Goal: Information Seeking & Learning: Learn about a topic

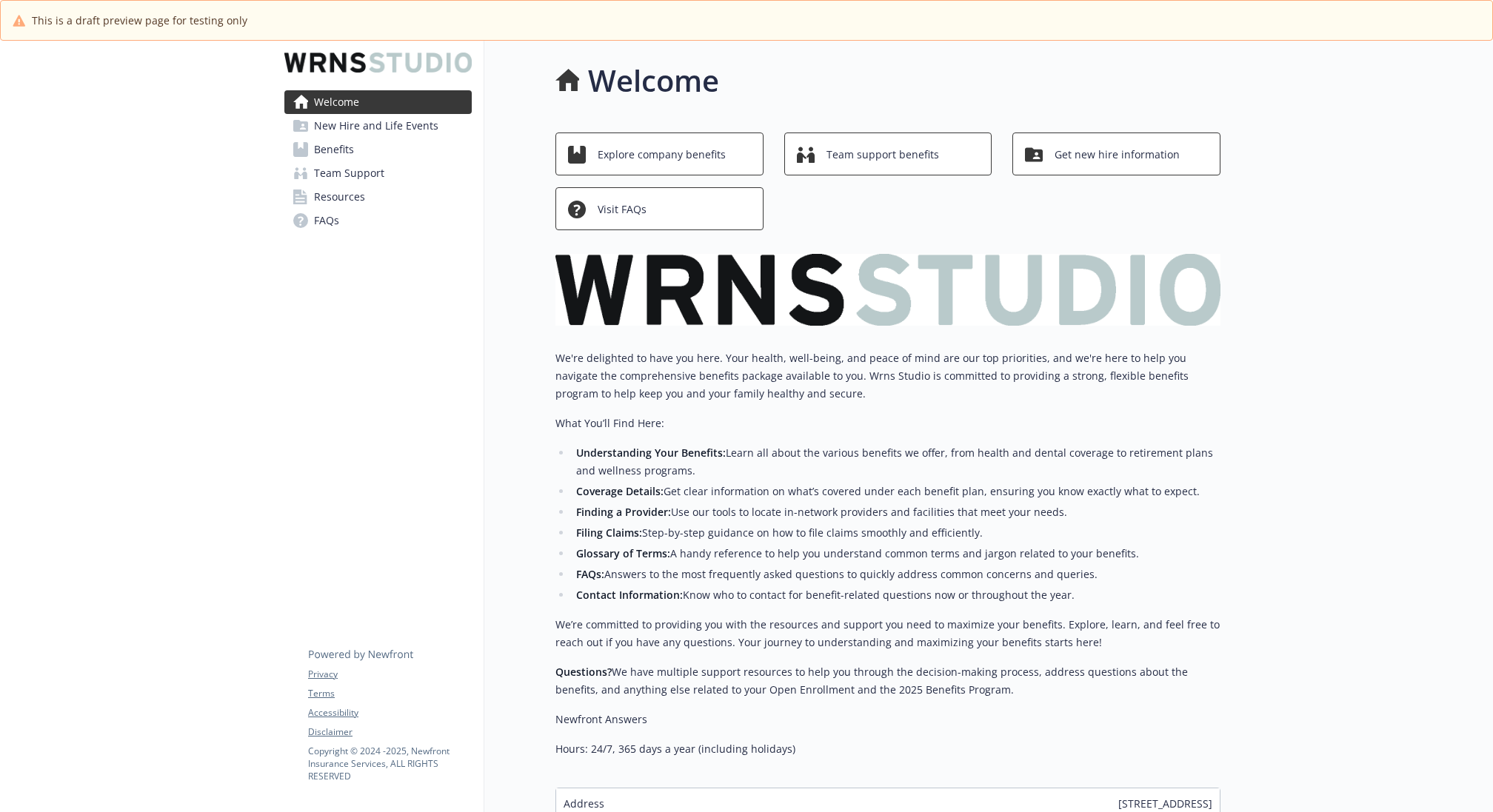
click at [369, 150] on link "Benefits" at bounding box center [378, 149] width 188 height 23
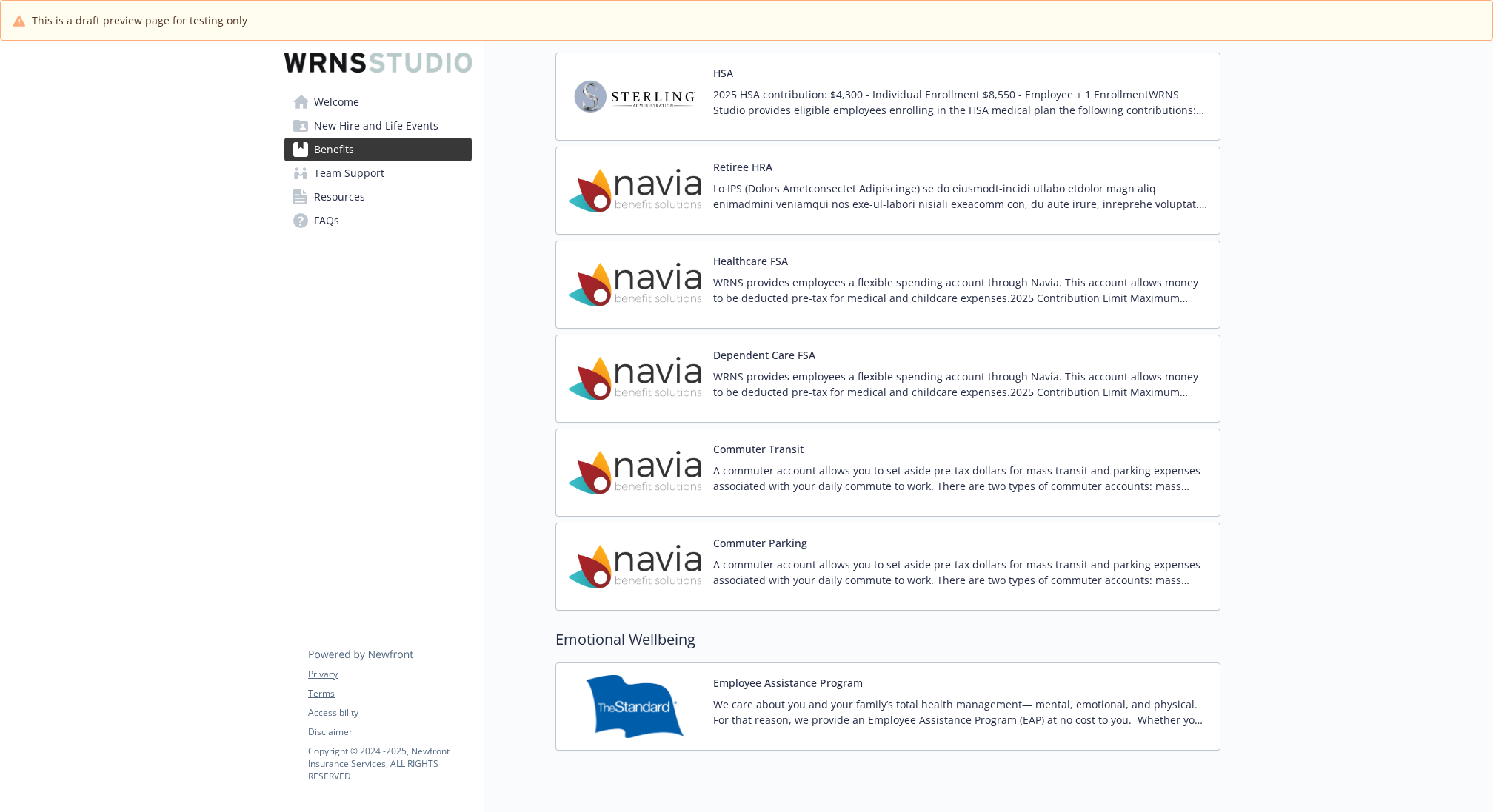
scroll to position [1589, 0]
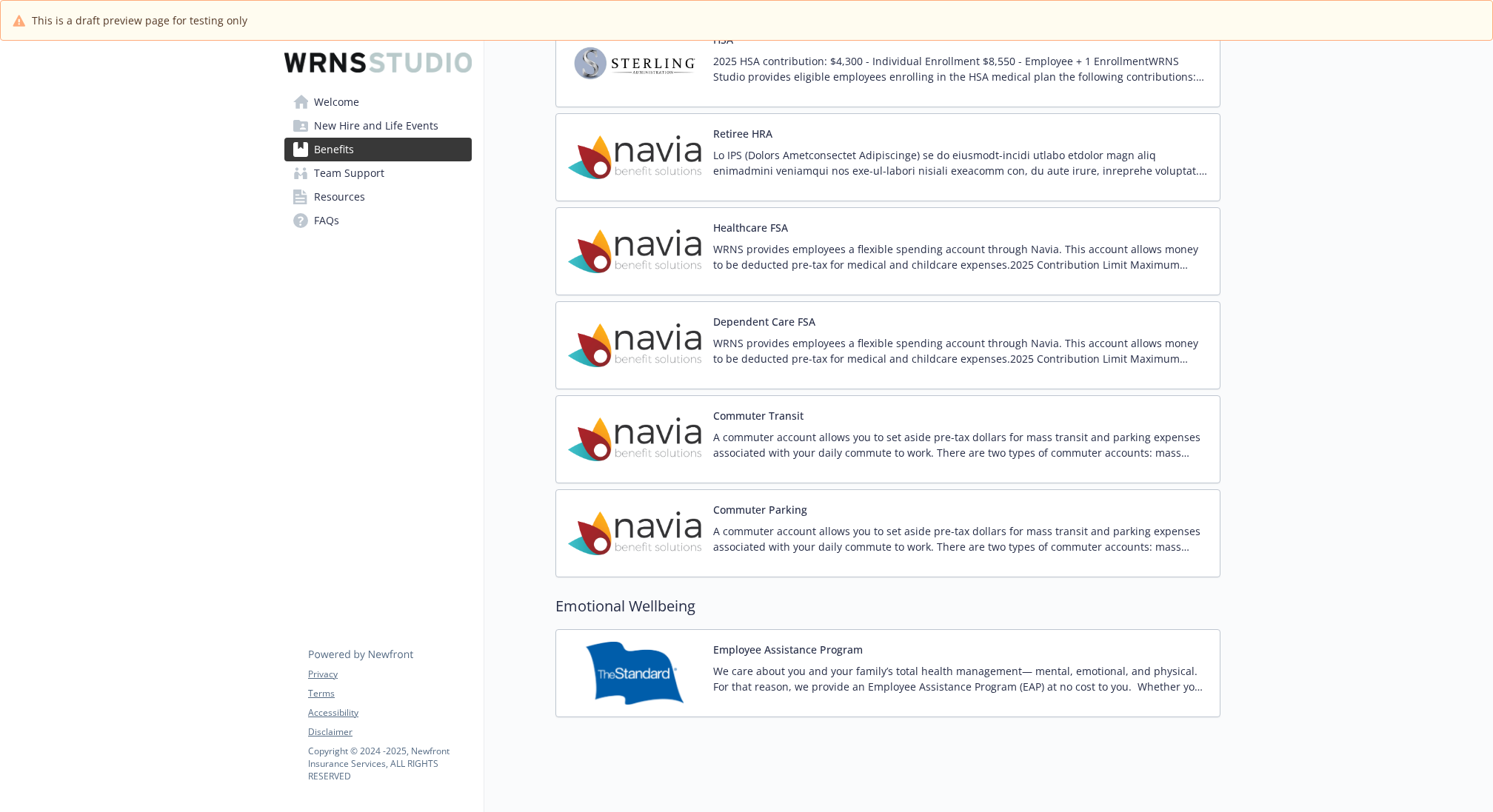
click at [900, 663] on p "We care about you and your family’s total health management— mental, emotional,…" at bounding box center [961, 679] width 495 height 31
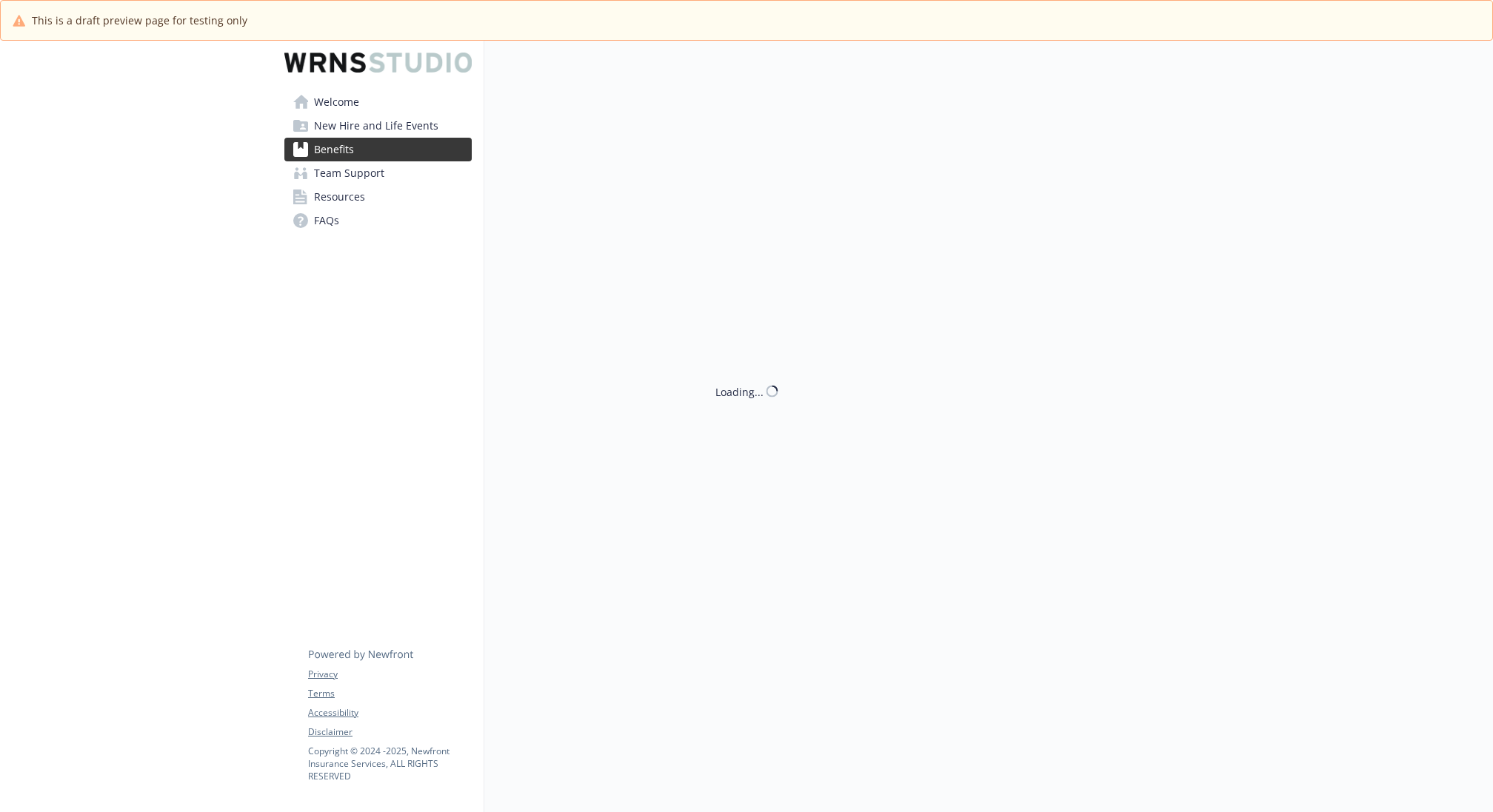
scroll to position [1589, 0]
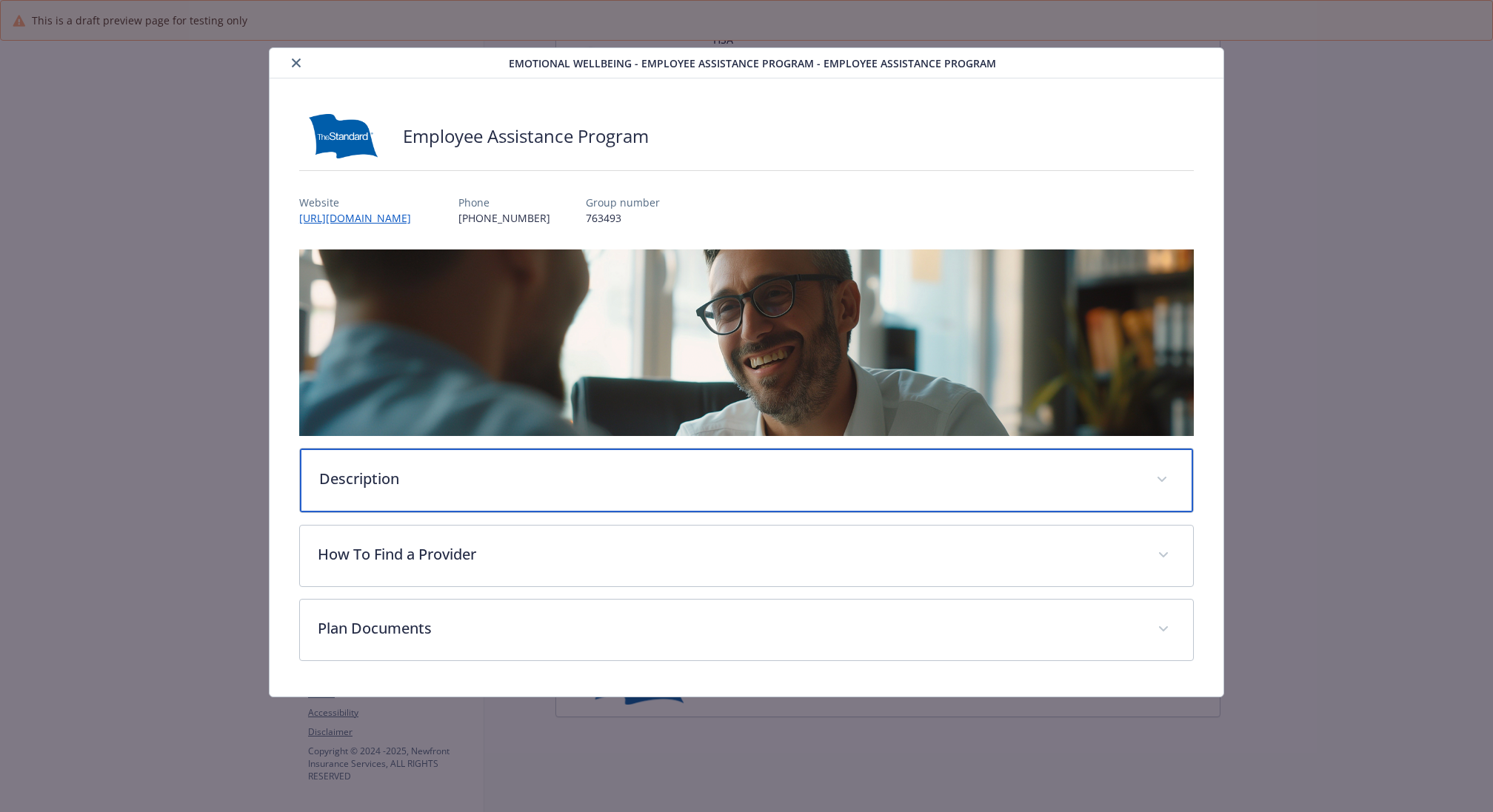
click at [723, 476] on p "Description" at bounding box center [728, 479] width 819 height 22
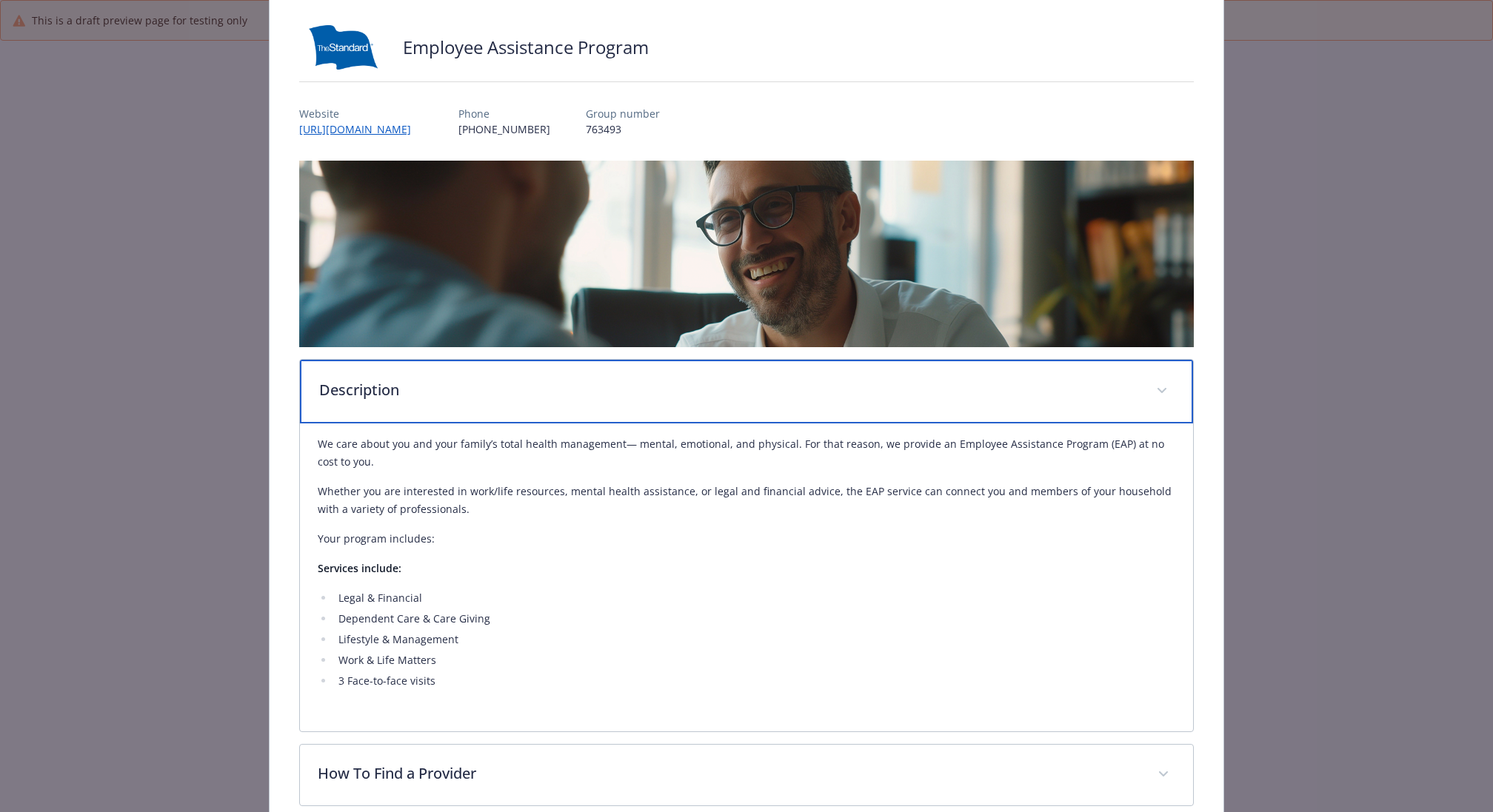
scroll to position [238, 0]
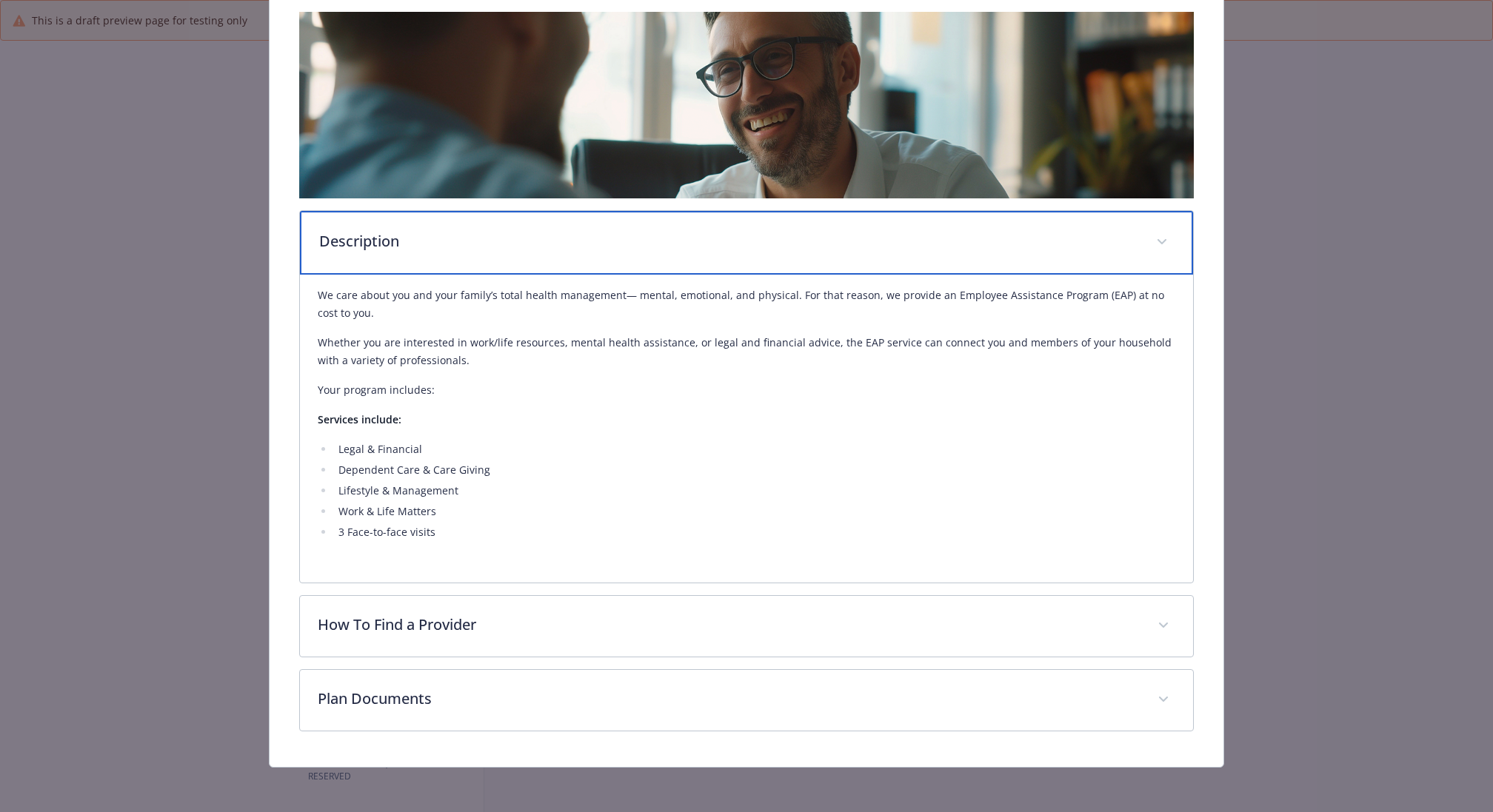
click at [611, 238] on p "Description" at bounding box center [728, 241] width 819 height 22
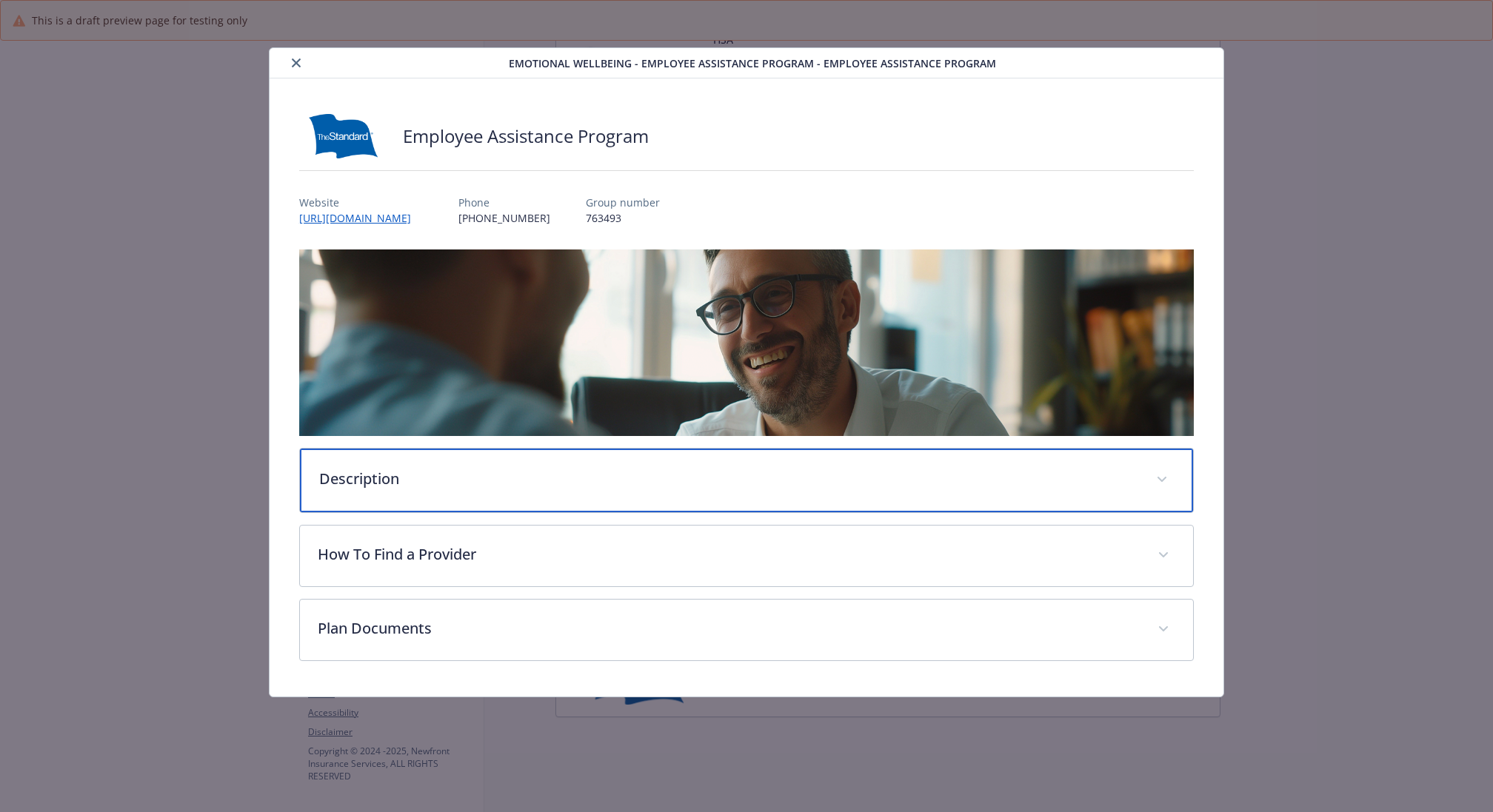
scroll to position [0, 0]
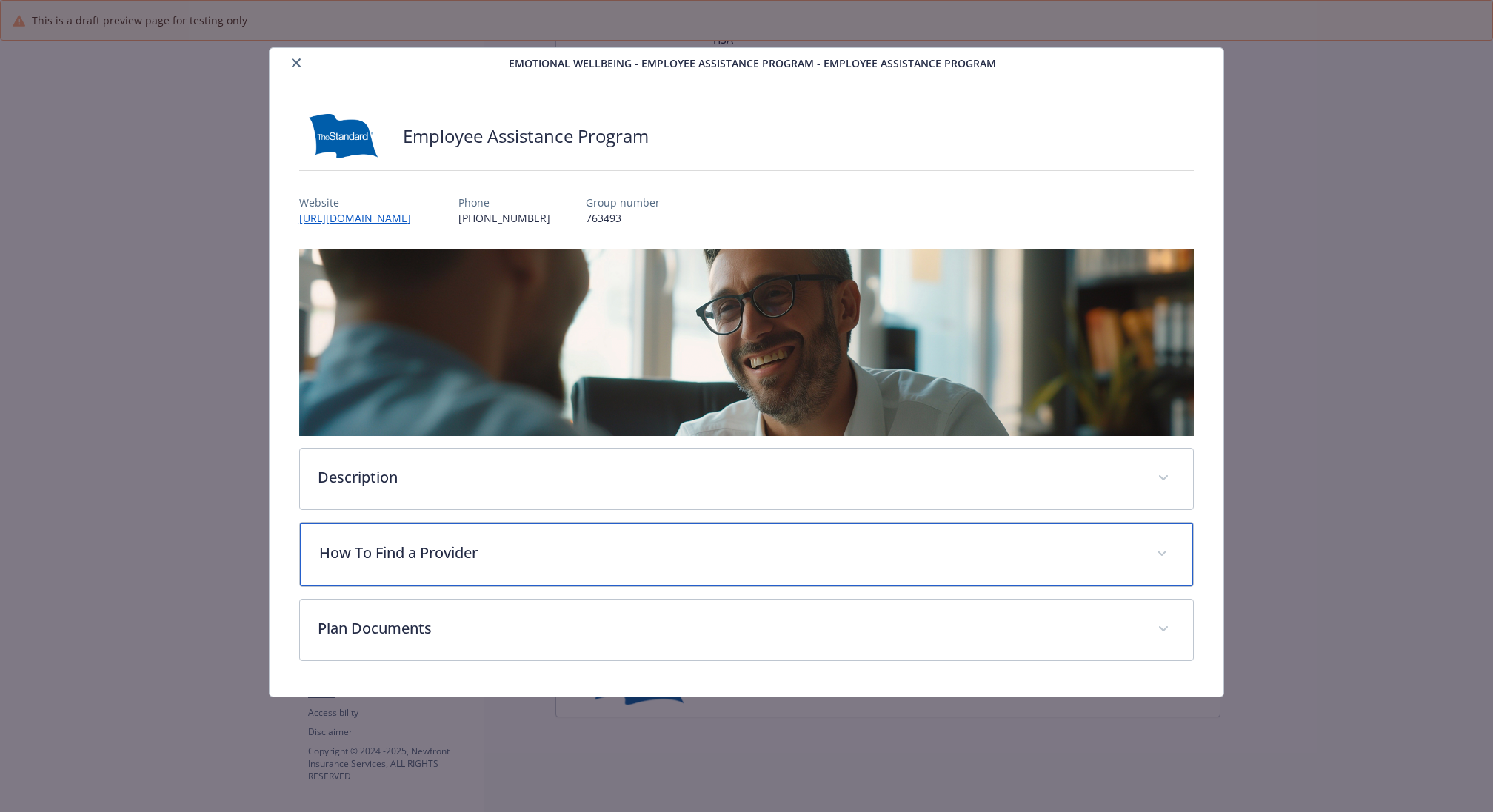
click at [617, 548] on p "How To Find a Provider" at bounding box center [728, 553] width 819 height 22
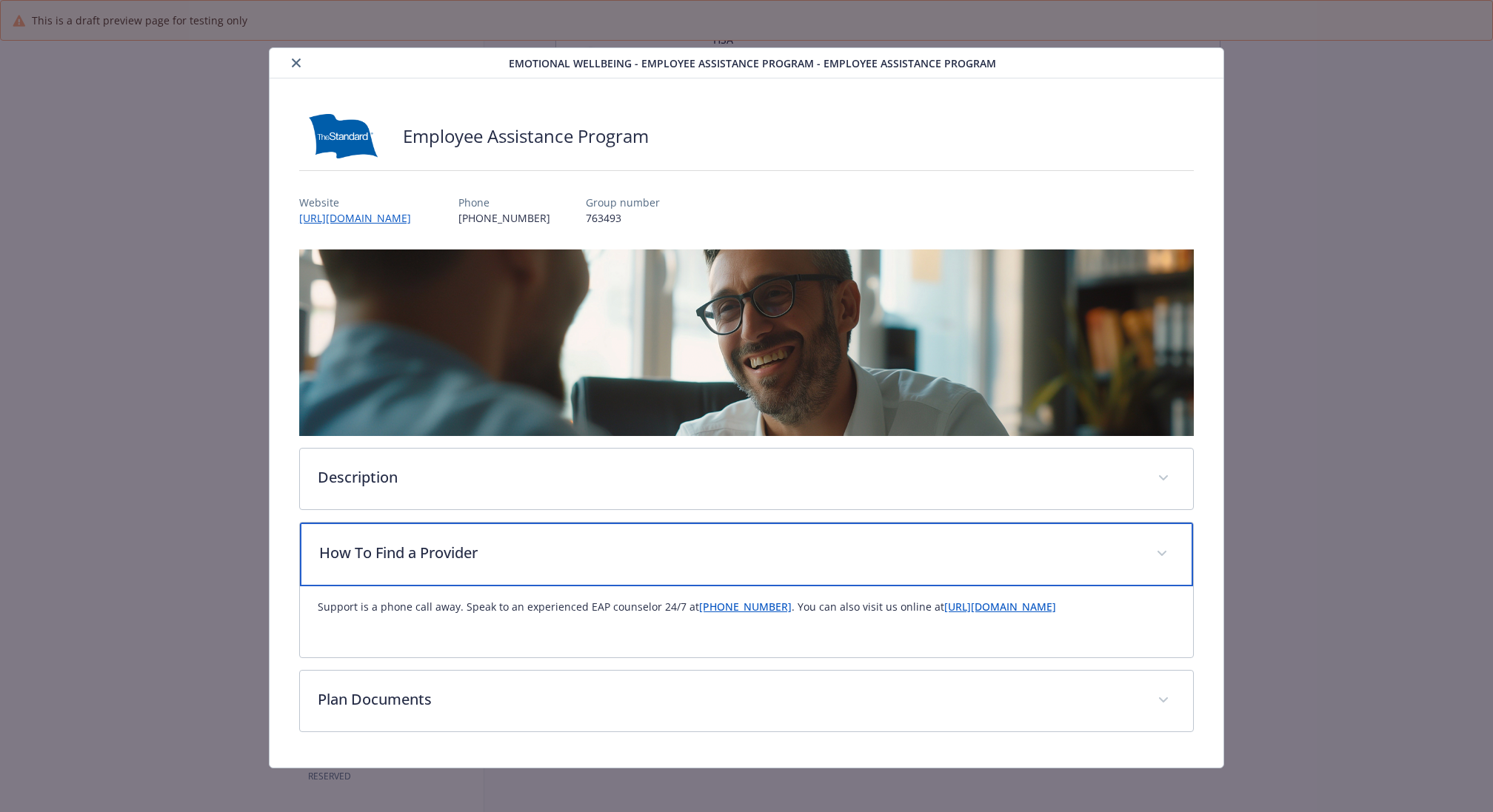
click at [617, 553] on p "How To Find a Provider" at bounding box center [728, 553] width 819 height 22
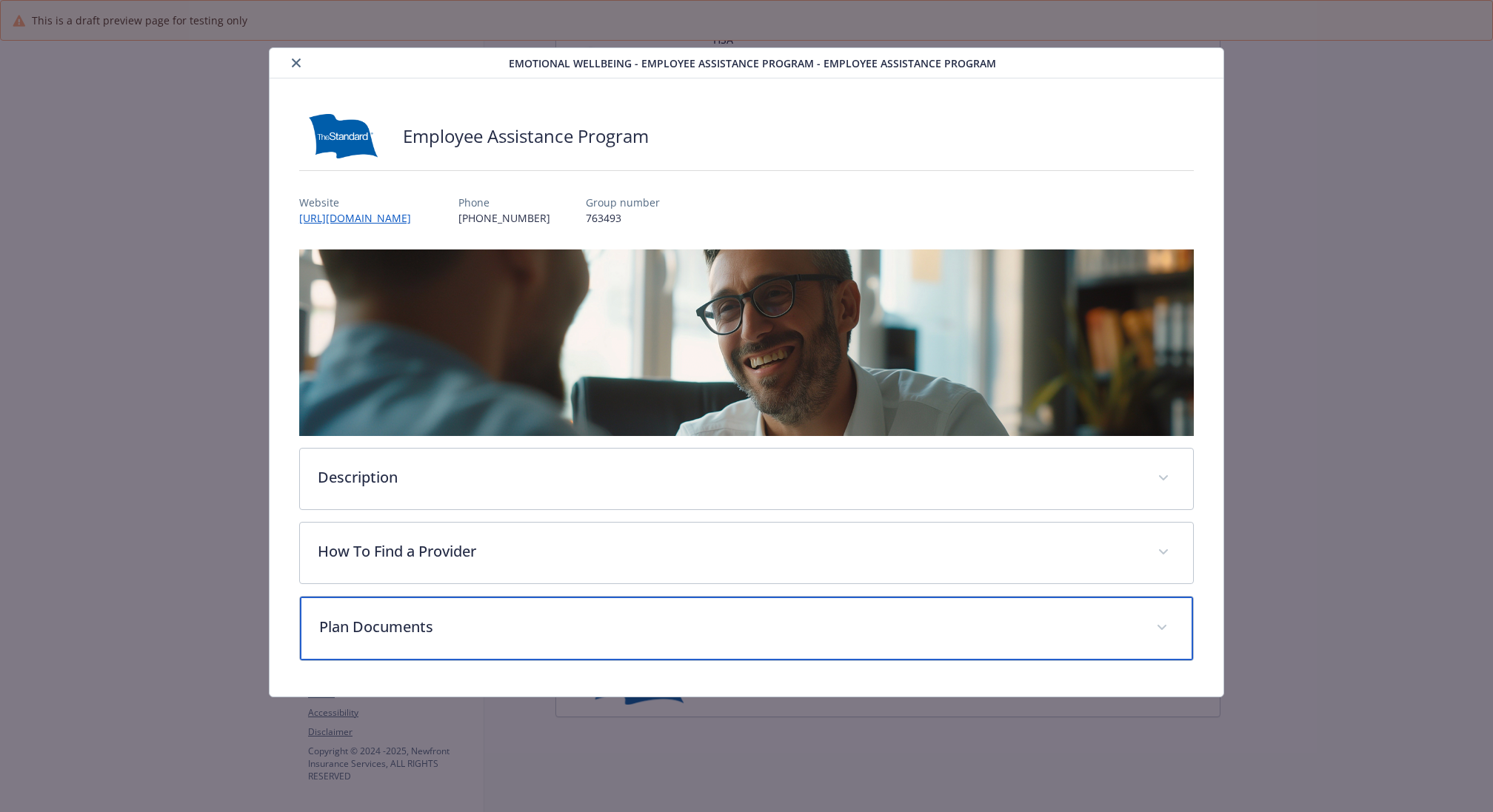
click at [564, 610] on div "Plan Documents" at bounding box center [746, 629] width 894 height 64
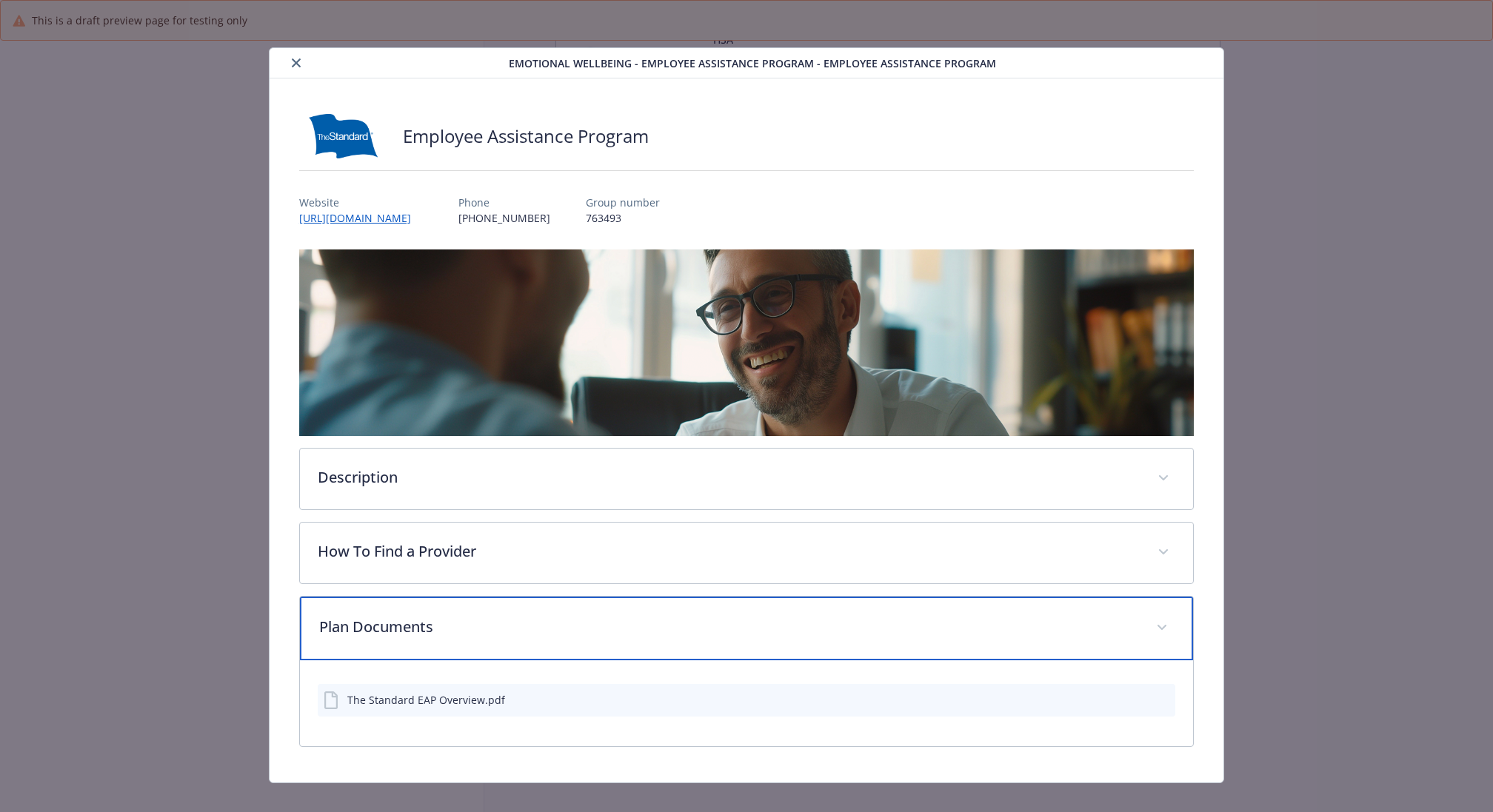
click at [562, 623] on p "Plan Documents" at bounding box center [728, 627] width 819 height 22
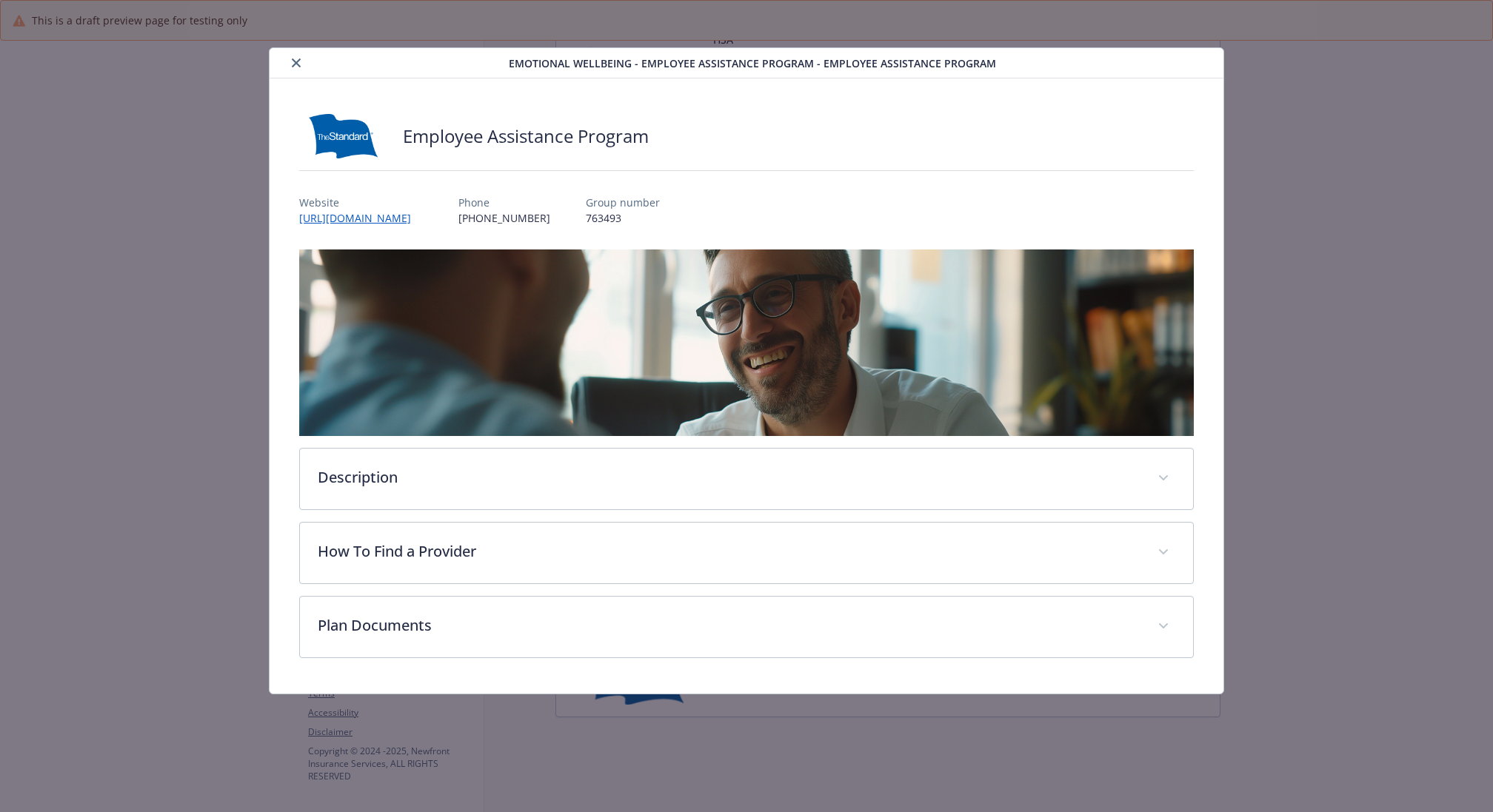
click at [298, 59] on icon "close" at bounding box center [296, 63] width 9 height 9
